Goal: Transaction & Acquisition: Purchase product/service

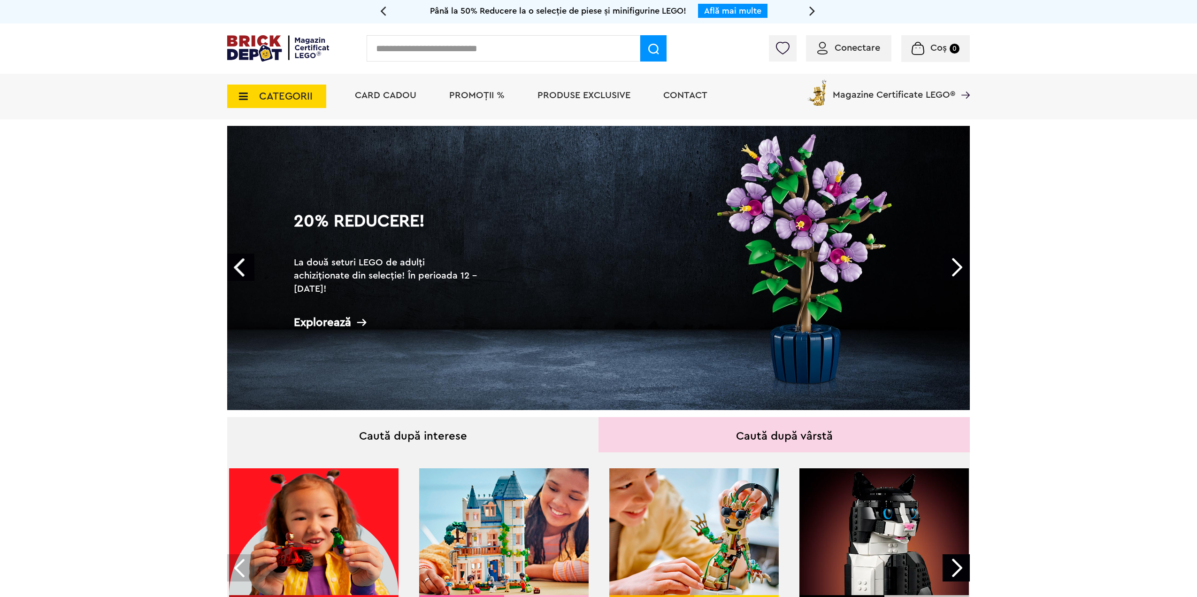
click at [861, 47] on span "Conectare" at bounding box center [858, 47] width 46 height 9
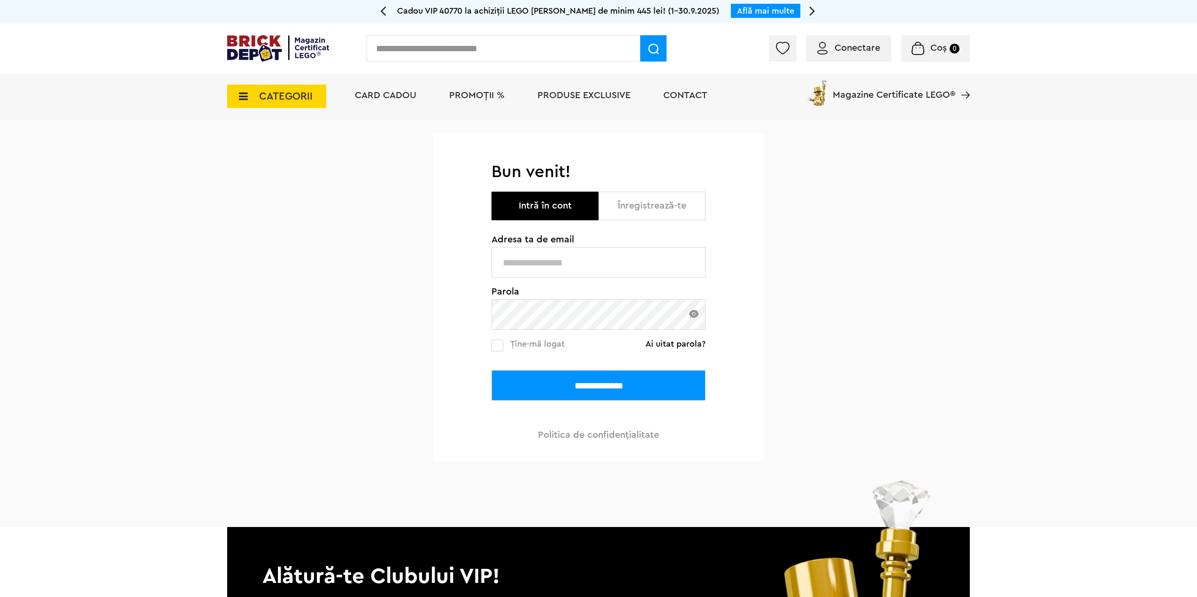
type input "**********"
click at [599, 392] on input "**********" at bounding box center [598, 385] width 214 height 31
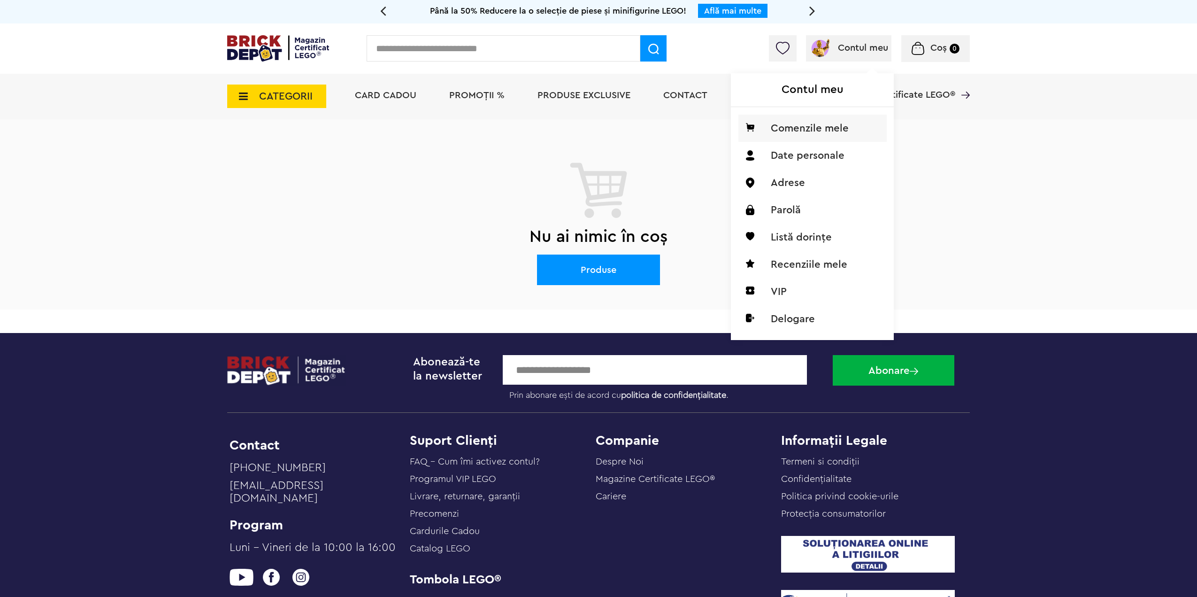
click at [801, 131] on li "Comenzile mele" at bounding box center [812, 128] width 148 height 27
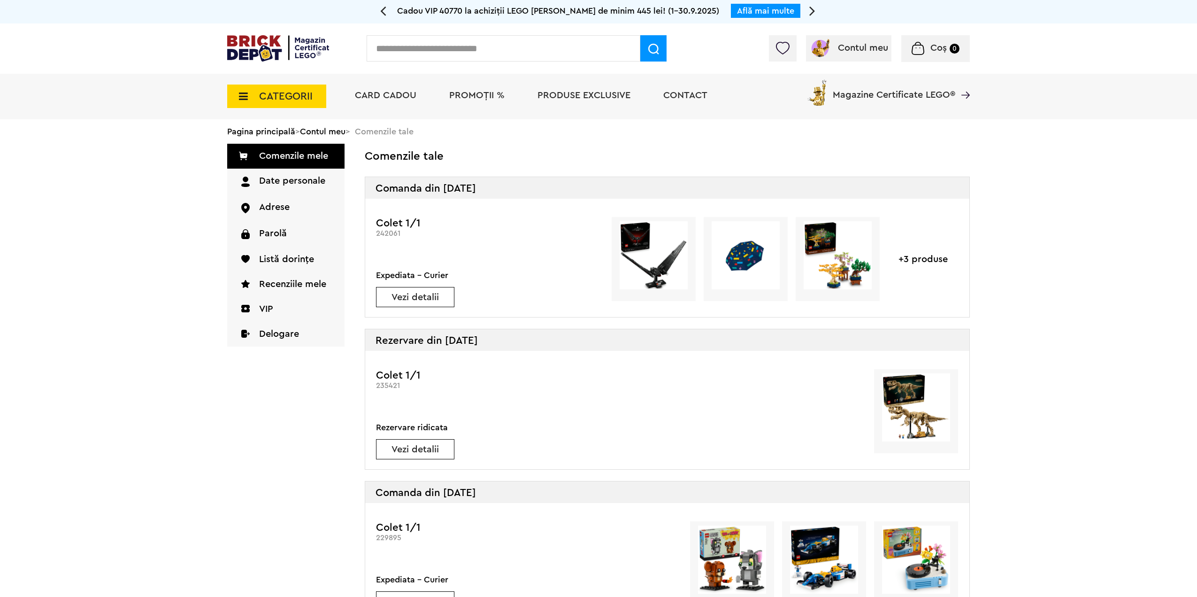
click at [432, 297] on link "Vezi detalii" at bounding box center [414, 296] width 77 height 9
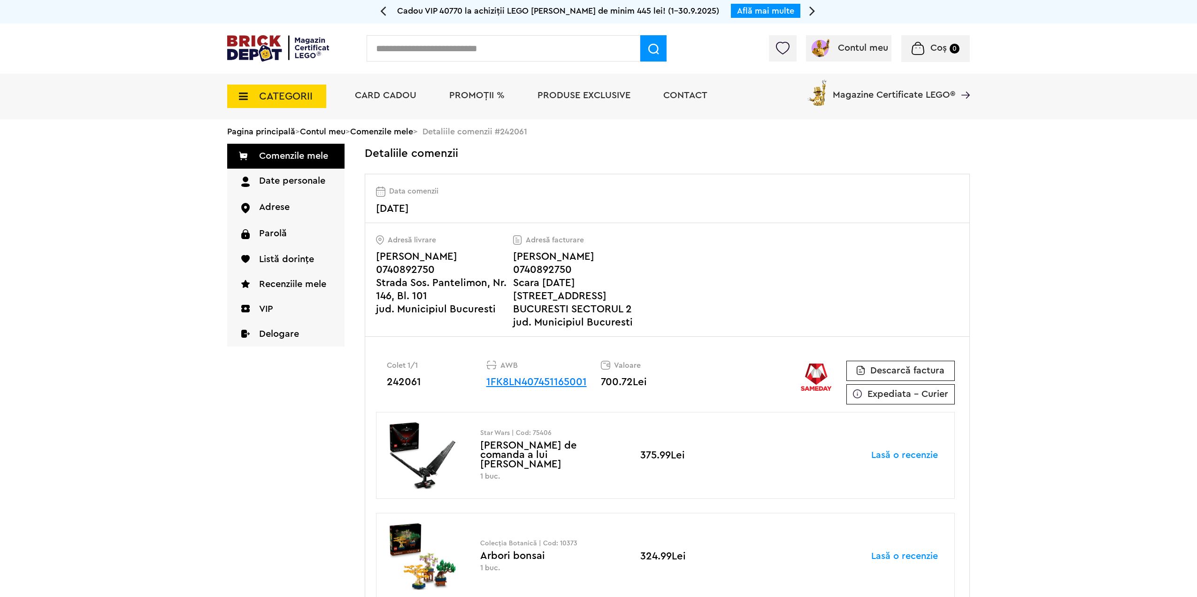
click at [542, 387] on link "1FK8LN407451165001" at bounding box center [536, 381] width 100 height 10
click at [476, 91] on span "PROMOȚII %" at bounding box center [476, 95] width 55 height 9
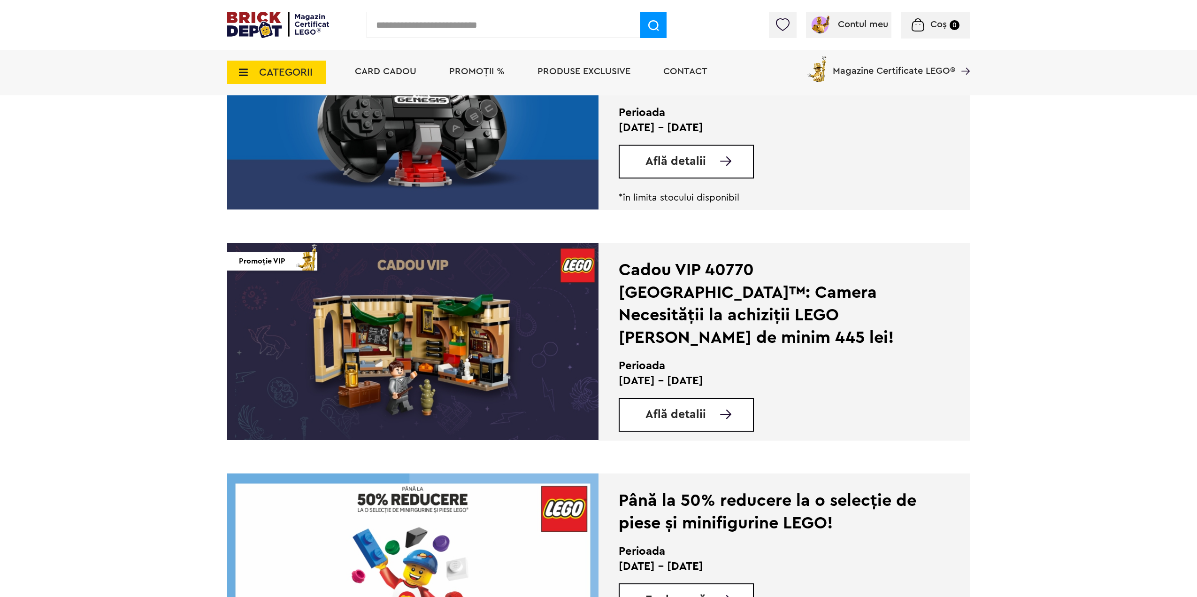
scroll to position [1455, 0]
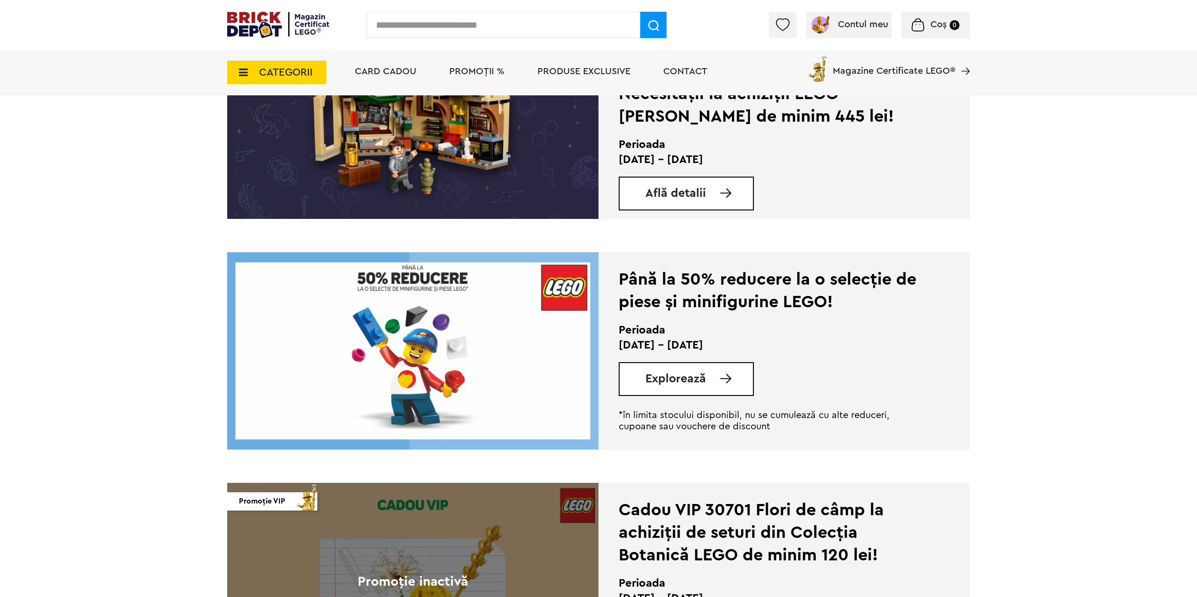
click at [721, 388] on div "Explorează" at bounding box center [686, 379] width 135 height 34
click at [716, 378] on link "Explorează" at bounding box center [698, 379] width 107 height 12
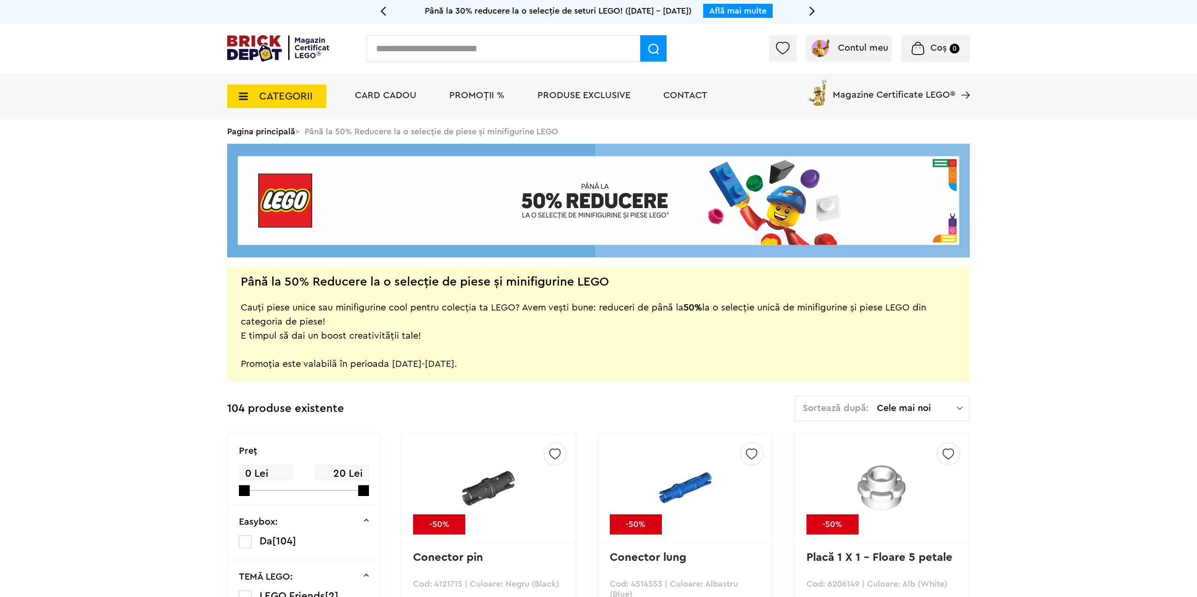
click at [935, 412] on span "Cele mai noi" at bounding box center [917, 407] width 80 height 9
click at [875, 492] on li "Cele mai scumpe" at bounding box center [882, 492] width 169 height 15
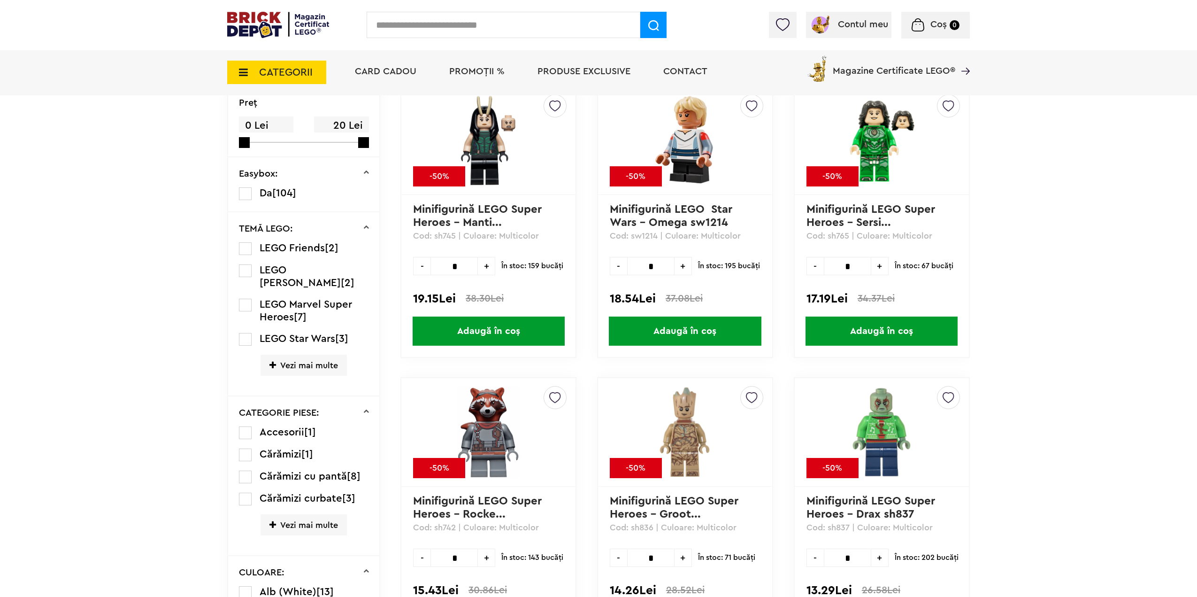
scroll to position [376, 0]
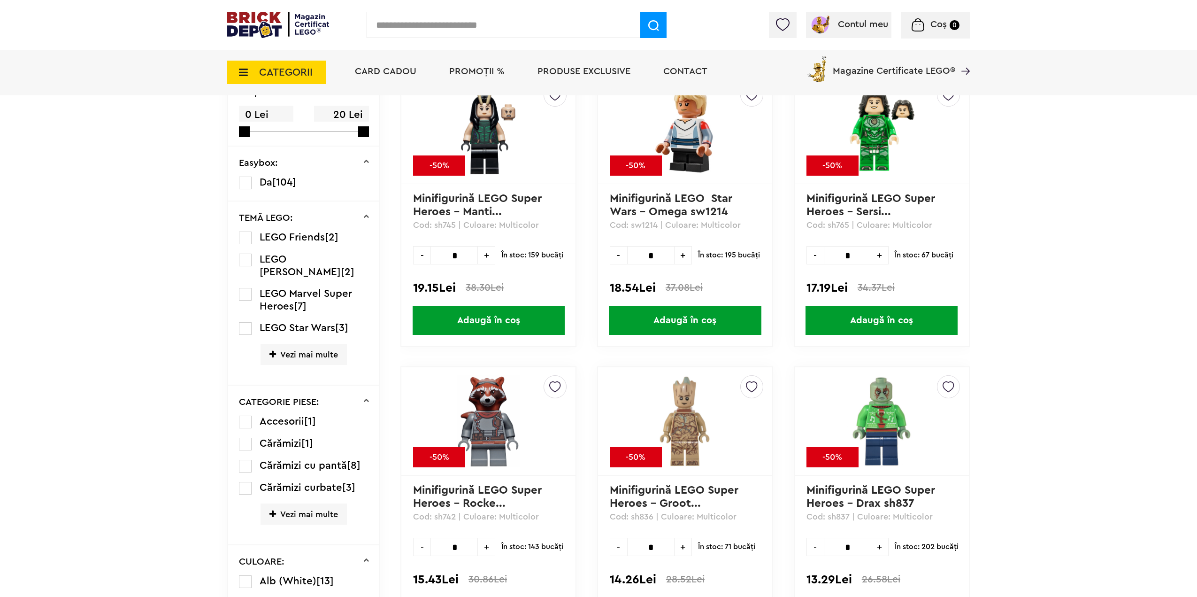
click at [700, 321] on span "Adaugă în coș" at bounding box center [685, 320] width 152 height 29
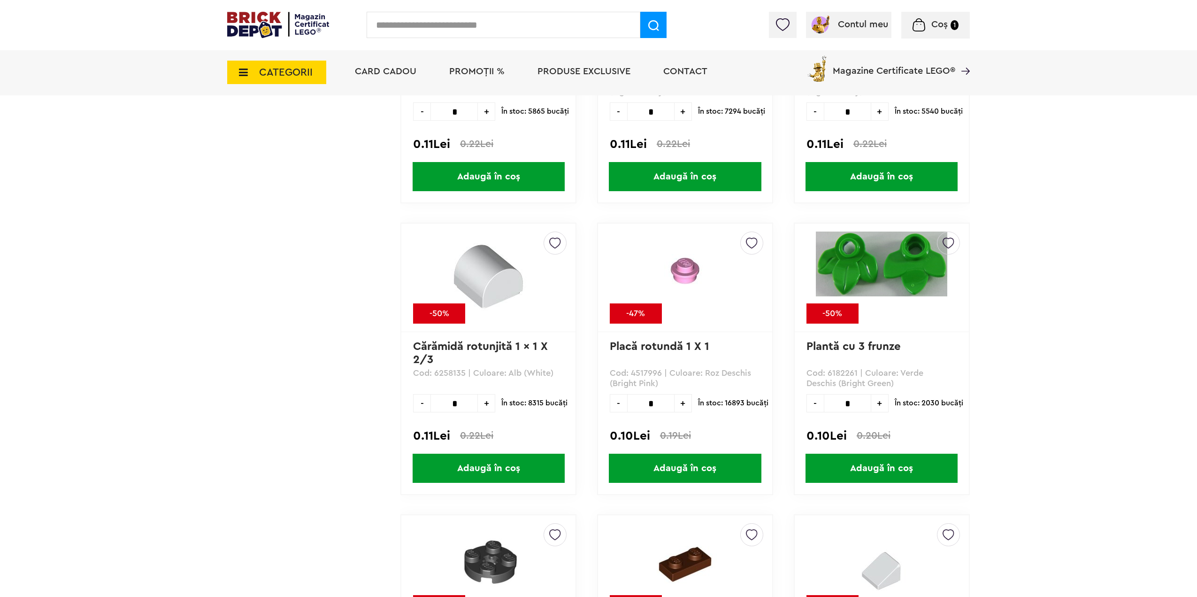
scroll to position [7275, 0]
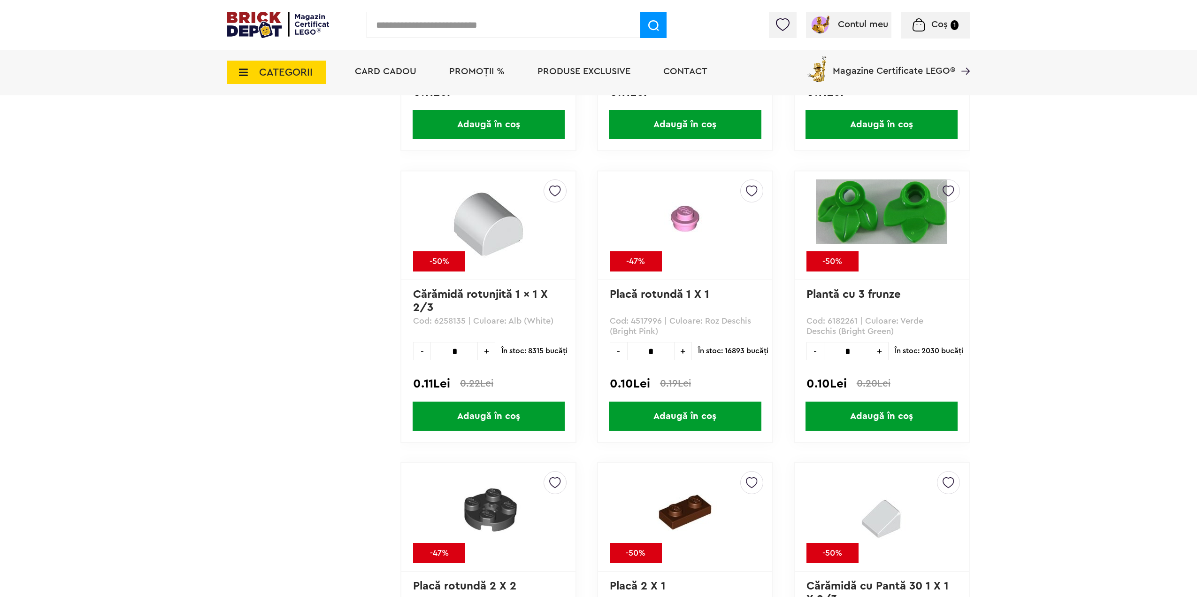
drag, startPoint x: 877, startPoint y: 424, endPoint x: 897, endPoint y: 421, distance: 19.6
click at [877, 424] on span "Adaugă în coș" at bounding box center [881, 415] width 152 height 29
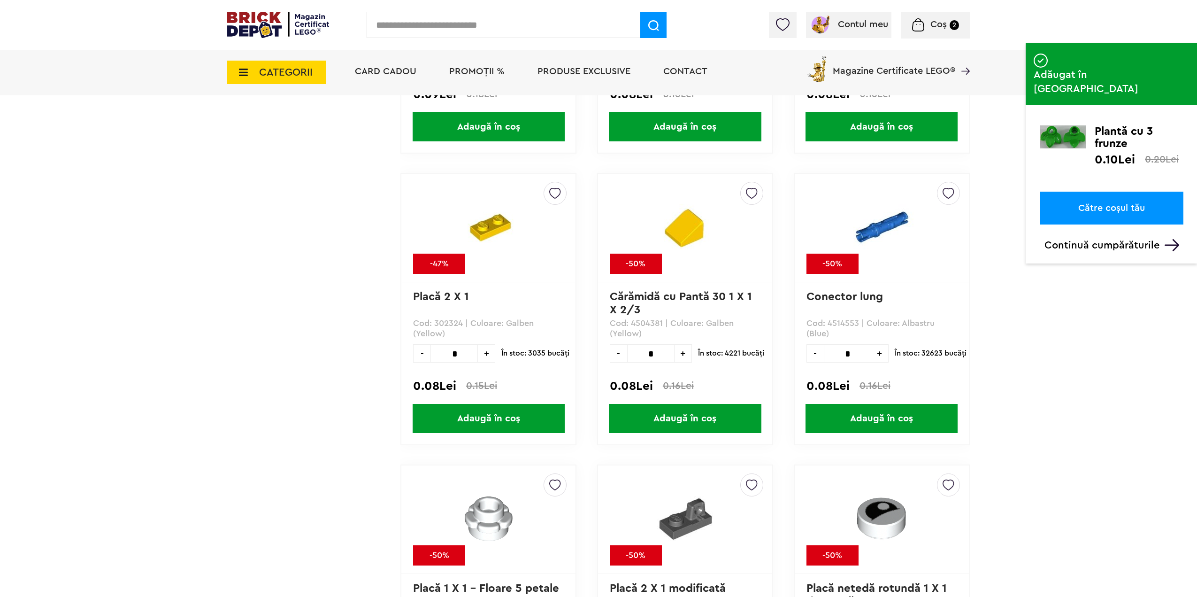
scroll to position [9059, 0]
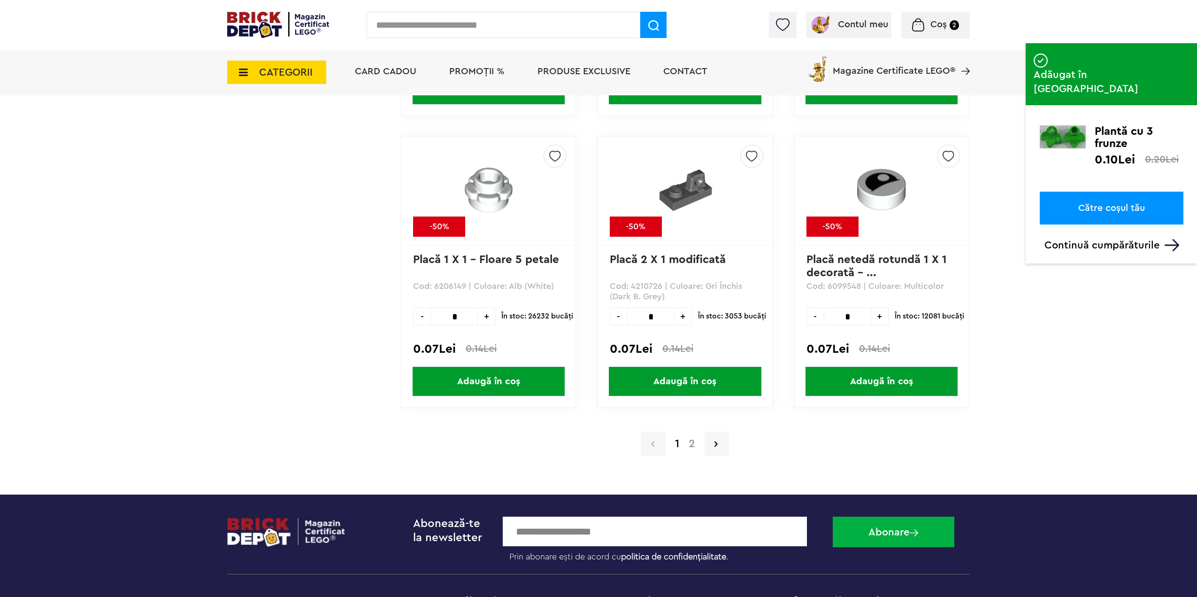
click at [691, 438] on link "2" at bounding box center [692, 443] width 16 height 11
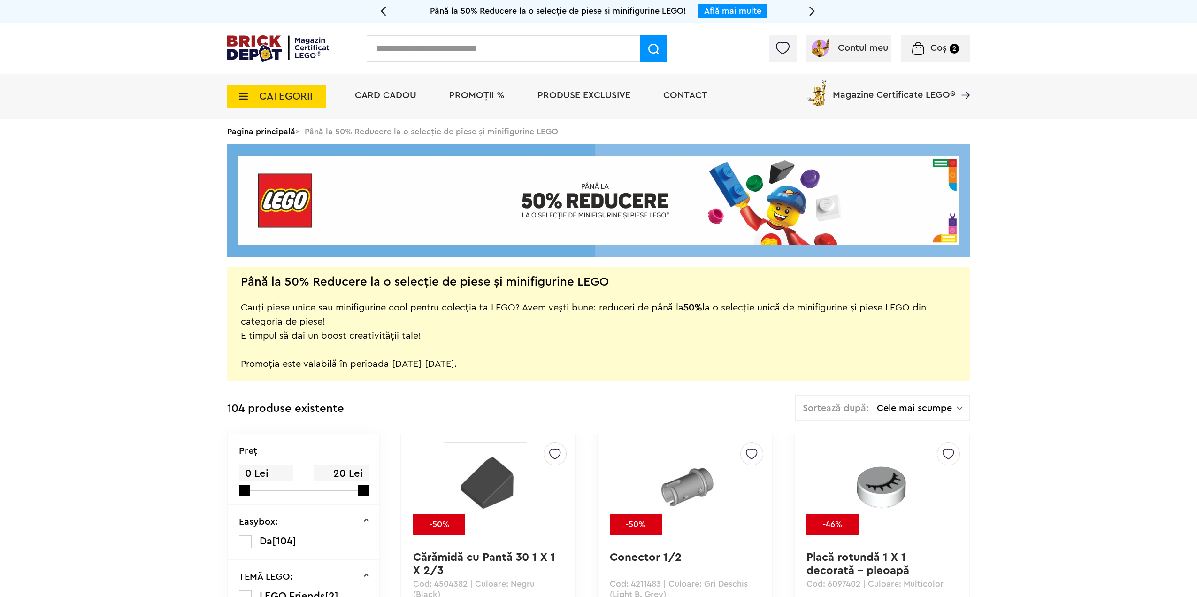
click at [945, 54] on div "Coș 2" at bounding box center [935, 48] width 69 height 27
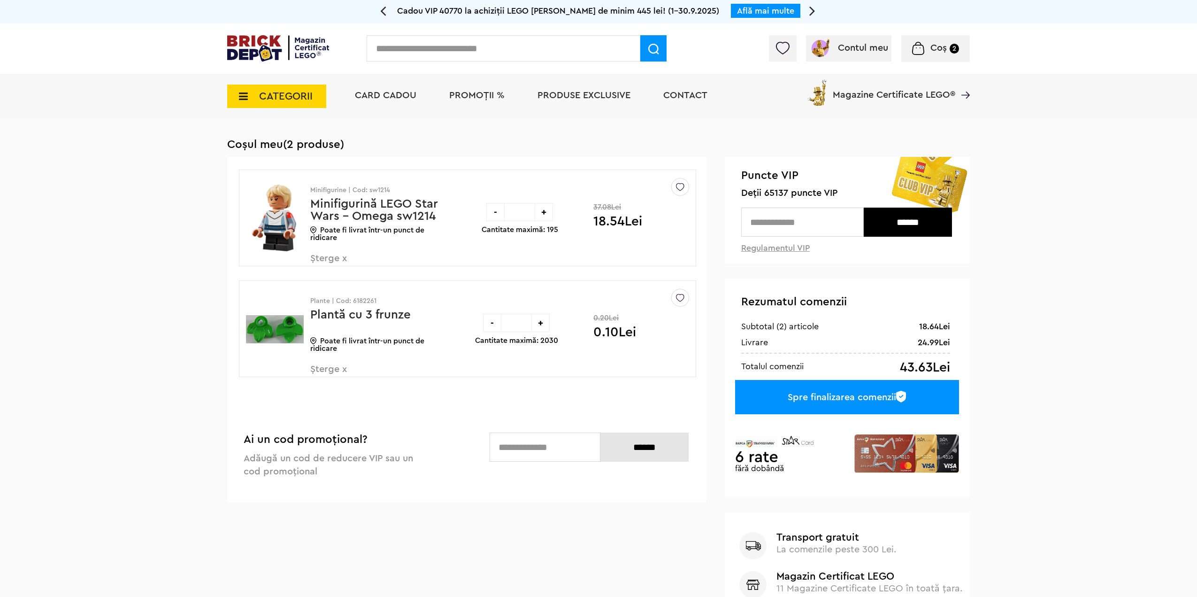
click at [544, 327] on div "+" at bounding box center [540, 323] width 18 height 18
type input "*"
click at [0, 0] on div at bounding box center [0, 0] width 0 height 0
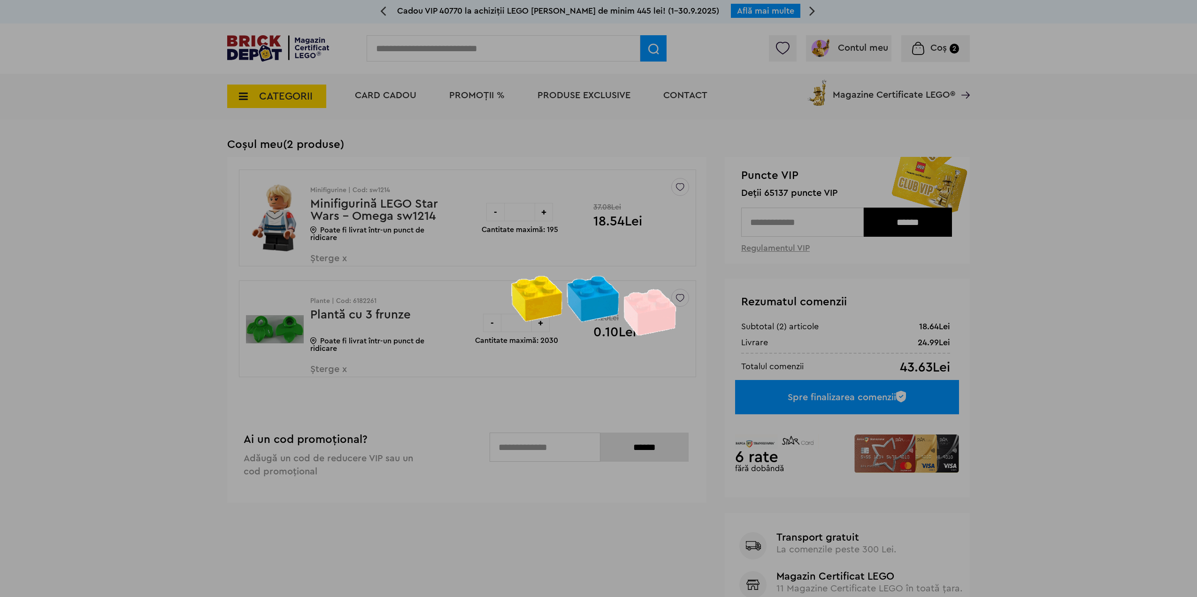
click at [544, 327] on div at bounding box center [598, 298] width 1197 height 597
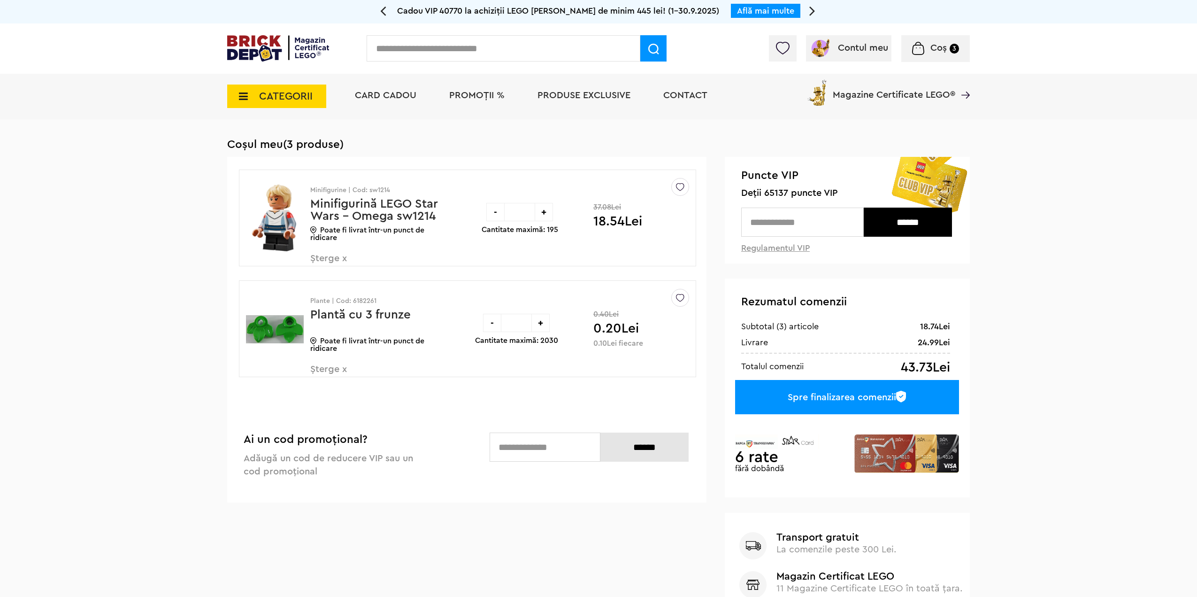
drag, startPoint x: 522, startPoint y: 320, endPoint x: 513, endPoint y: 323, distance: 10.3
click at [513, 323] on input "*" at bounding box center [516, 323] width 30 height 18
type input "***"
click at [489, 322] on div "-" at bounding box center [492, 323] width 18 height 18
click at [452, 100] on span "PROMOȚII %" at bounding box center [476, 95] width 55 height 9
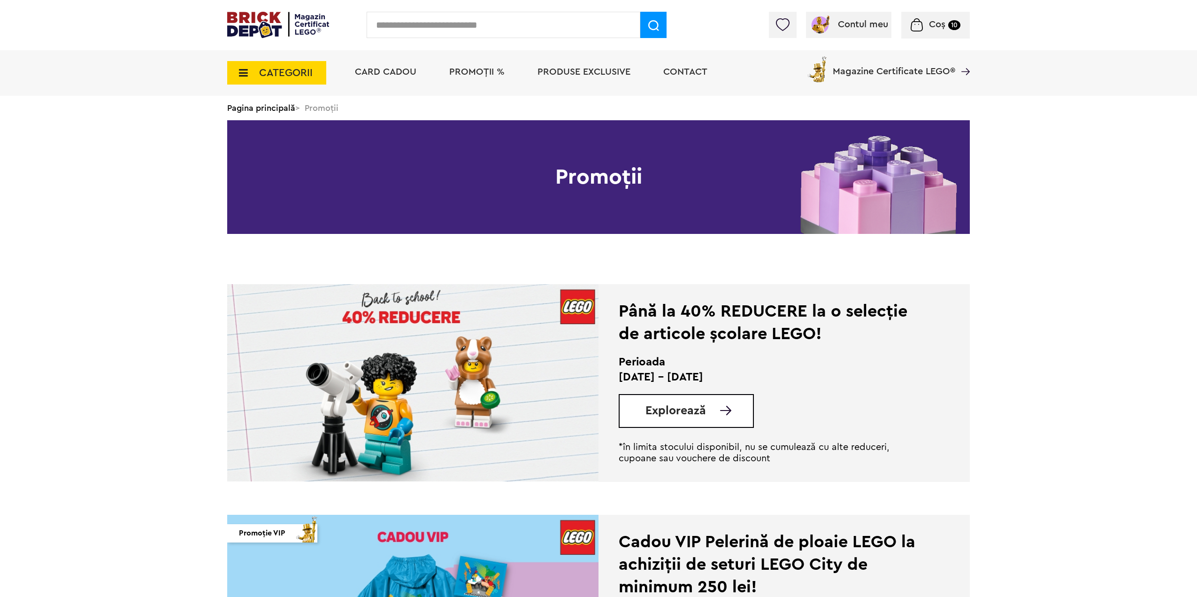
scroll to position [47, 0]
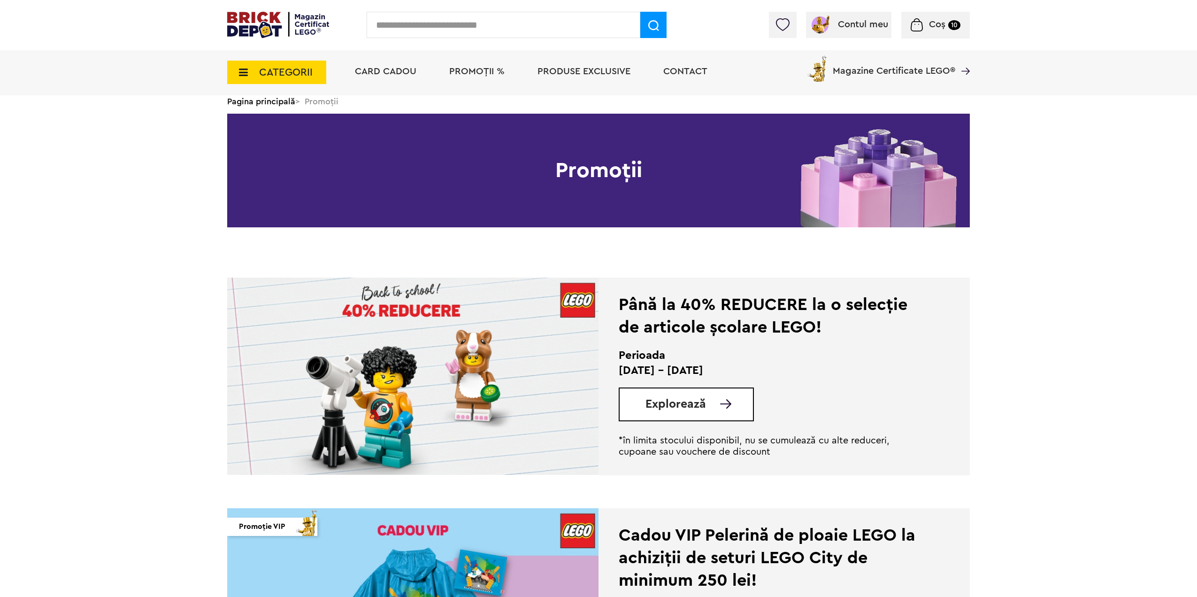
click at [708, 408] on link "Explorează" at bounding box center [698, 404] width 107 height 12
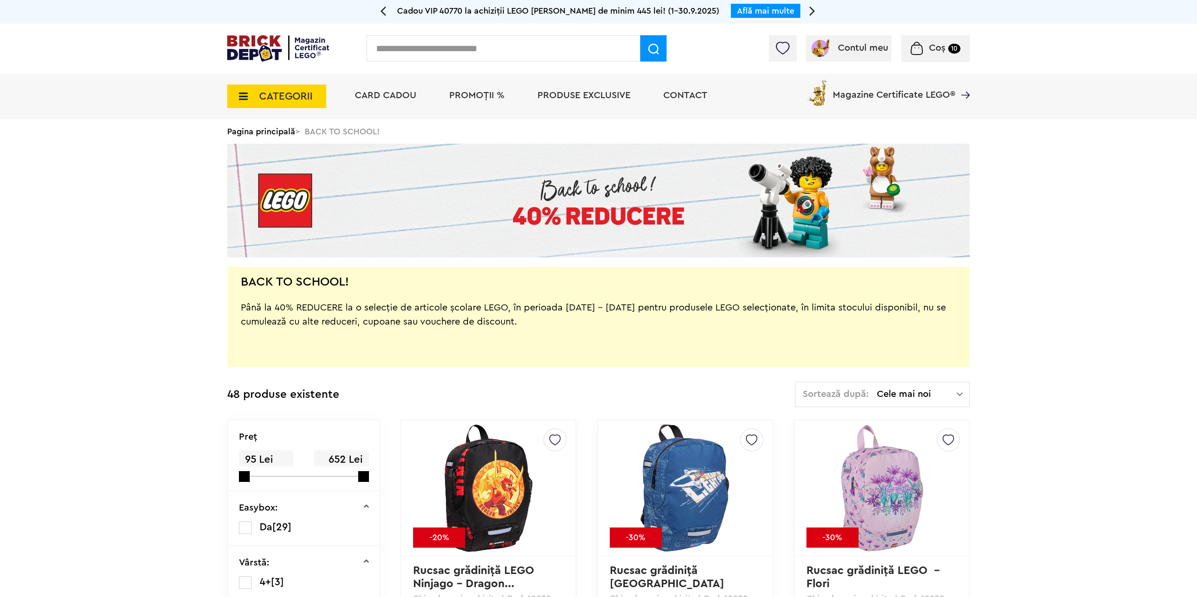
click at [252, 47] on img at bounding box center [278, 48] width 102 height 26
